Goal: Information Seeking & Learning: Learn about a topic

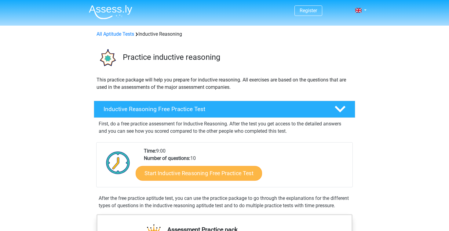
scroll to position [34, 0]
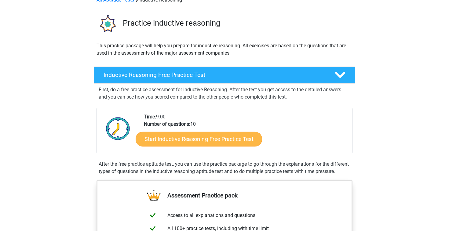
click at [217, 138] on link "Start Inductive Reasoning Free Practice Test" at bounding box center [199, 139] width 126 height 15
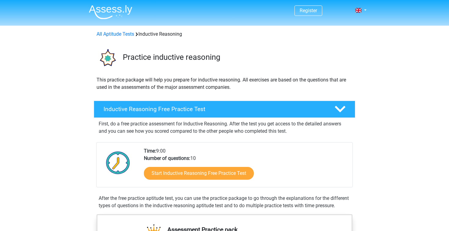
scroll to position [0, 0]
click at [312, 7] on span "Register" at bounding box center [308, 10] width 28 height 10
click at [311, 10] on link "Register" at bounding box center [307, 11] width 17 height 6
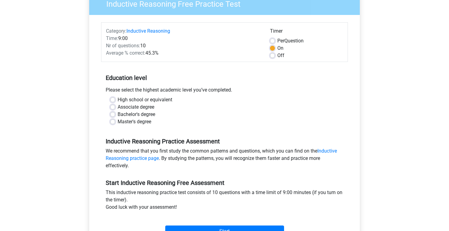
scroll to position [85, 0]
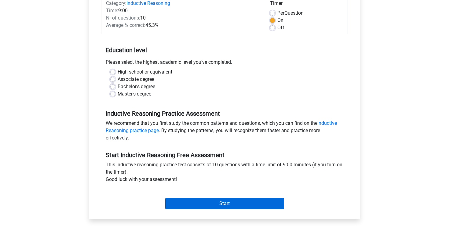
click at [230, 202] on input "Start" at bounding box center [224, 204] width 119 height 12
click at [226, 204] on input "Start" at bounding box center [224, 204] width 119 height 12
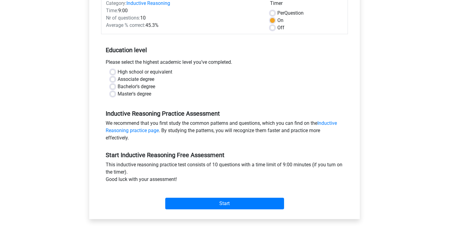
click at [132, 71] on label "High school or equivalent" at bounding box center [145, 71] width 55 height 7
click at [115, 71] on input "High school or equivalent" at bounding box center [112, 71] width 5 height 6
radio input "true"
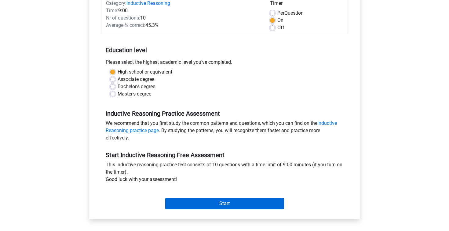
click at [227, 202] on input "Start" at bounding box center [224, 204] width 119 height 12
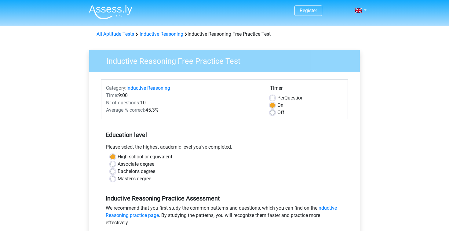
scroll to position [0, 0]
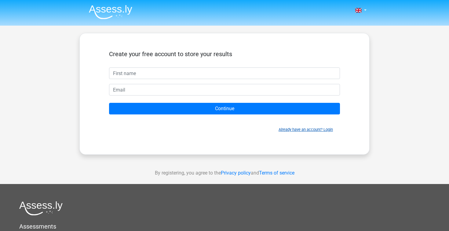
click at [297, 130] on link "Already have an account? Login" at bounding box center [305, 129] width 54 height 5
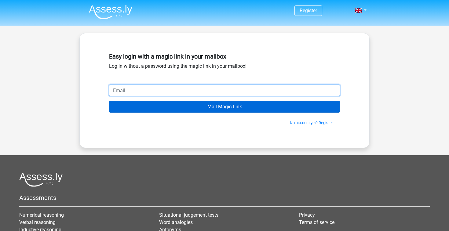
type input "[EMAIL_ADDRESS][DOMAIN_NAME]"
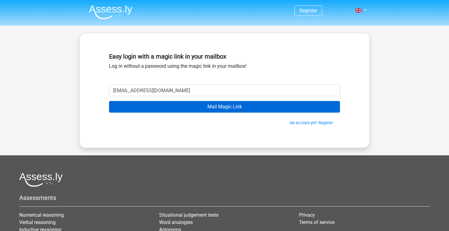
click at [186, 107] on input "Mail Magic Link" at bounding box center [224, 107] width 231 height 12
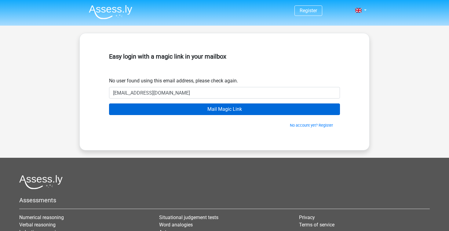
type input "[EMAIL_ADDRESS][DOMAIN_NAME]"
click at [224, 109] on input "Mail Magic Link" at bounding box center [224, 109] width 231 height 12
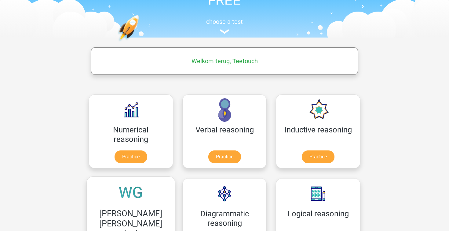
scroll to position [50, 0]
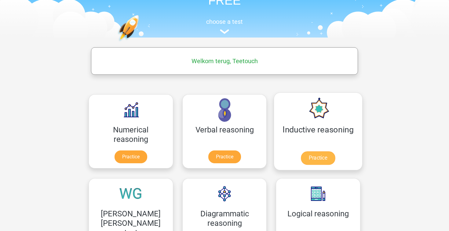
click at [301, 156] on link "Practice" at bounding box center [318, 157] width 34 height 13
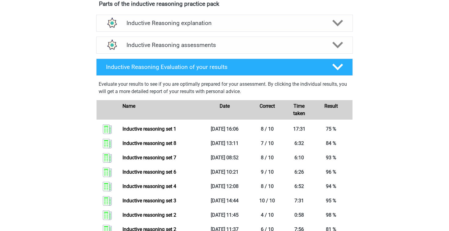
scroll to position [215, 0]
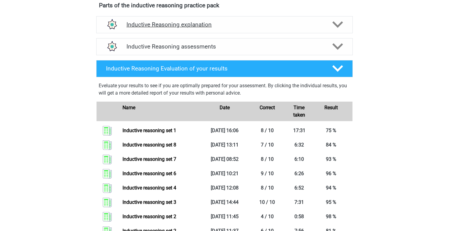
click at [216, 28] on h4 "Inductive Reasoning explanation" at bounding box center [224, 24] width 196 height 7
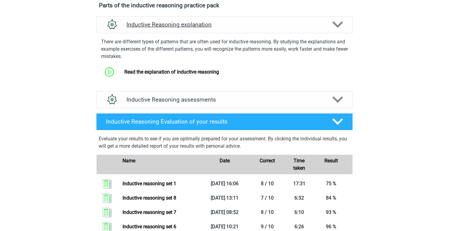
click at [216, 28] on h4 "Inductive Reasoning explanation" at bounding box center [224, 24] width 196 height 7
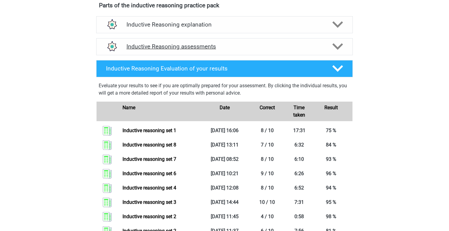
click at [211, 50] on h4 "Inductive Reasoning assessments" at bounding box center [224, 46] width 196 height 7
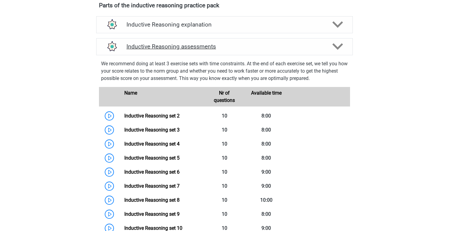
click at [211, 50] on h4 "Inductive Reasoning assessments" at bounding box center [224, 46] width 196 height 7
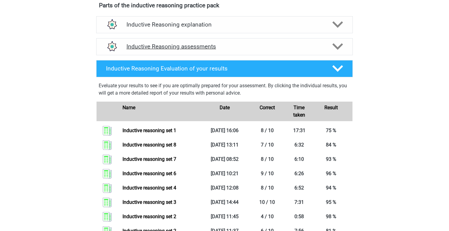
click at [205, 50] on h4 "Inductive Reasoning assessments" at bounding box center [224, 46] width 196 height 7
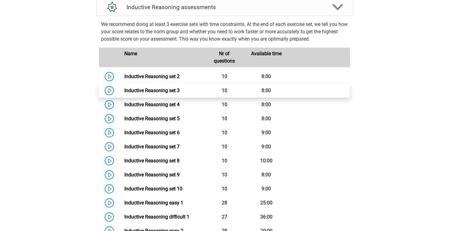
scroll to position [256, 0]
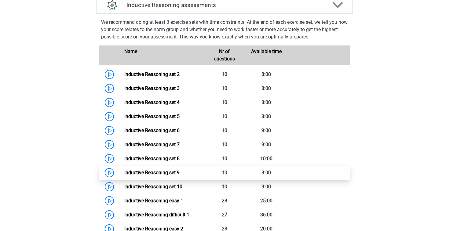
click at [173, 176] on link "Inductive Reasoning set 9" at bounding box center [151, 173] width 55 height 6
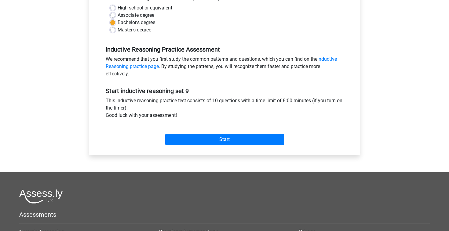
scroll to position [156, 0]
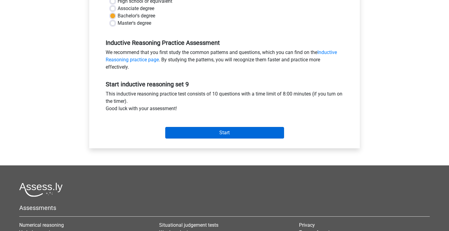
click at [247, 131] on input "Start" at bounding box center [224, 133] width 119 height 12
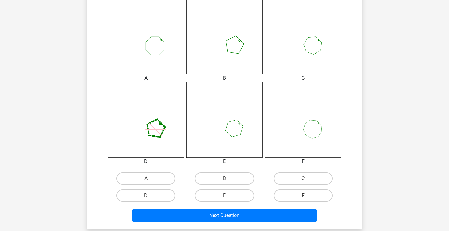
scroll to position [207, 0]
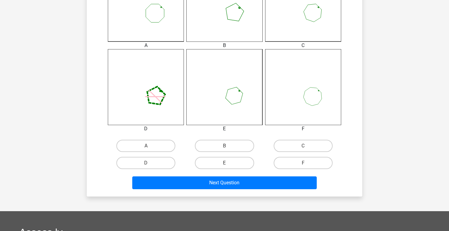
click at [224, 166] on input "E" at bounding box center [226, 165] width 4 height 4
radio input "true"
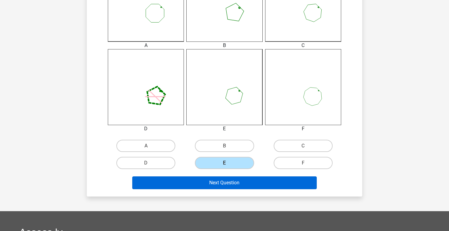
click at [226, 180] on button "Next Question" at bounding box center [224, 182] width 185 height 13
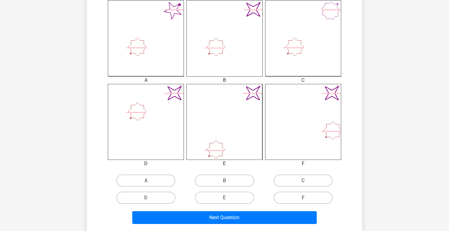
scroll to position [176, 0]
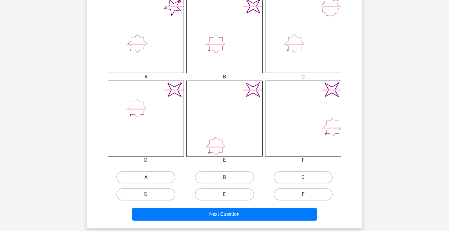
click at [161, 177] on label "A" at bounding box center [145, 177] width 59 height 12
click at [150, 177] on input "A" at bounding box center [148, 179] width 4 height 4
radio input "true"
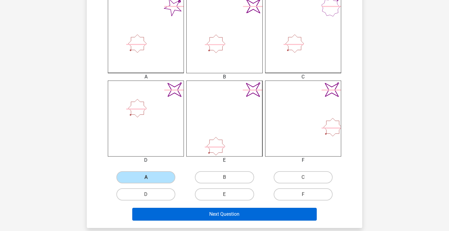
click at [219, 212] on button "Next Question" at bounding box center [224, 214] width 185 height 13
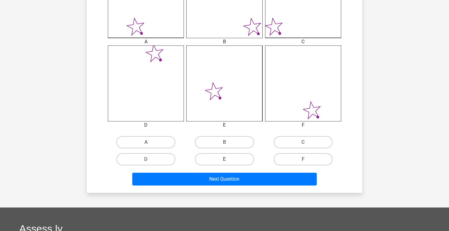
scroll to position [186, 0]
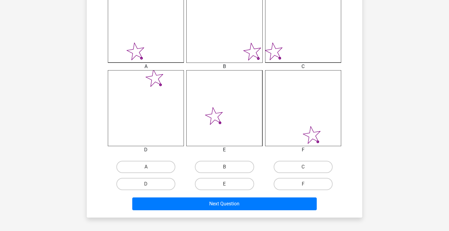
click at [303, 169] on input "C" at bounding box center [305, 169] width 4 height 4
radio input "true"
click at [271, 197] on div "Next Question" at bounding box center [224, 203] width 256 height 20
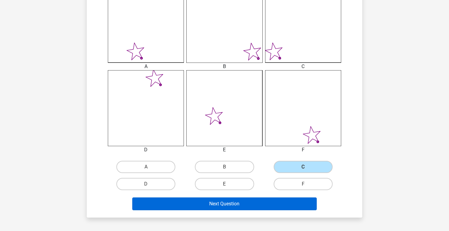
click at [269, 202] on button "Next Question" at bounding box center [224, 203] width 185 height 13
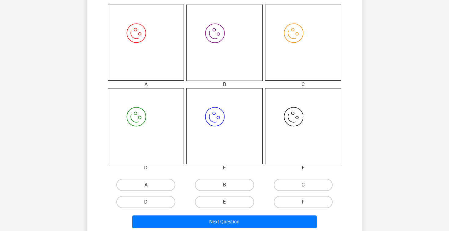
scroll to position [168, 0]
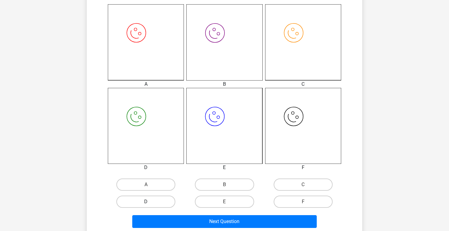
click at [165, 197] on label "D" at bounding box center [145, 202] width 59 height 12
click at [150, 202] on input "D" at bounding box center [148, 204] width 4 height 4
radio input "true"
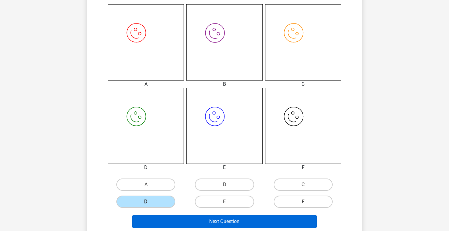
click at [234, 219] on button "Next Question" at bounding box center [224, 221] width 185 height 13
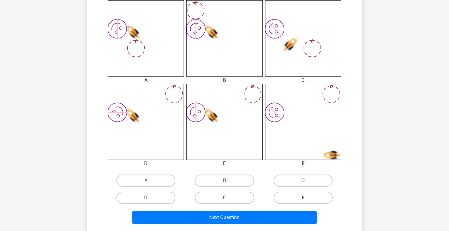
scroll to position [172, 0]
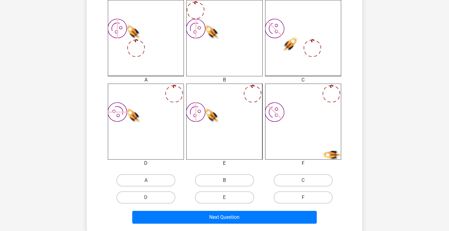
click at [217, 179] on label "B" at bounding box center [224, 180] width 59 height 12
click at [224, 180] on input "B" at bounding box center [226, 182] width 4 height 4
radio input "true"
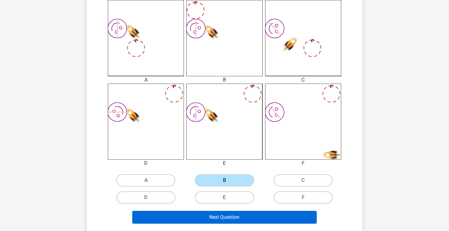
click at [234, 214] on button "Next Question" at bounding box center [224, 217] width 185 height 13
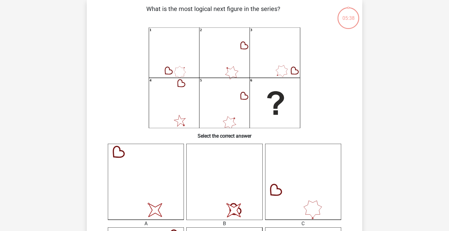
scroll to position [28, 0]
